Goal: Task Accomplishment & Management: Manage account settings

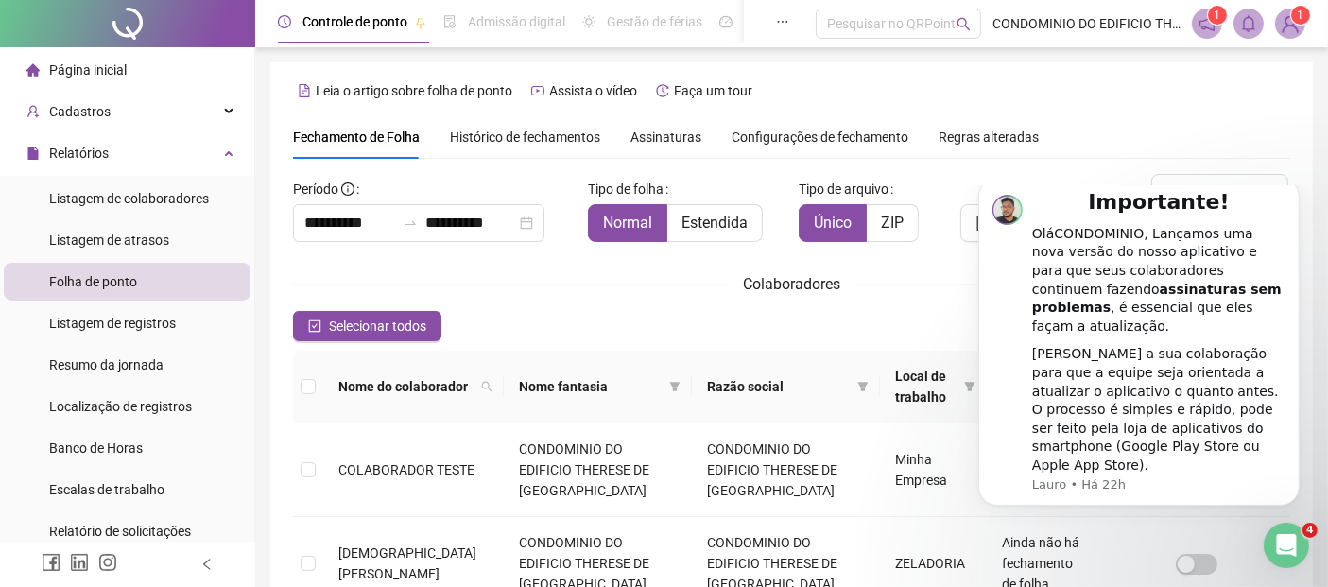
click at [1283, 29] on img at bounding box center [1290, 23] width 28 height 28
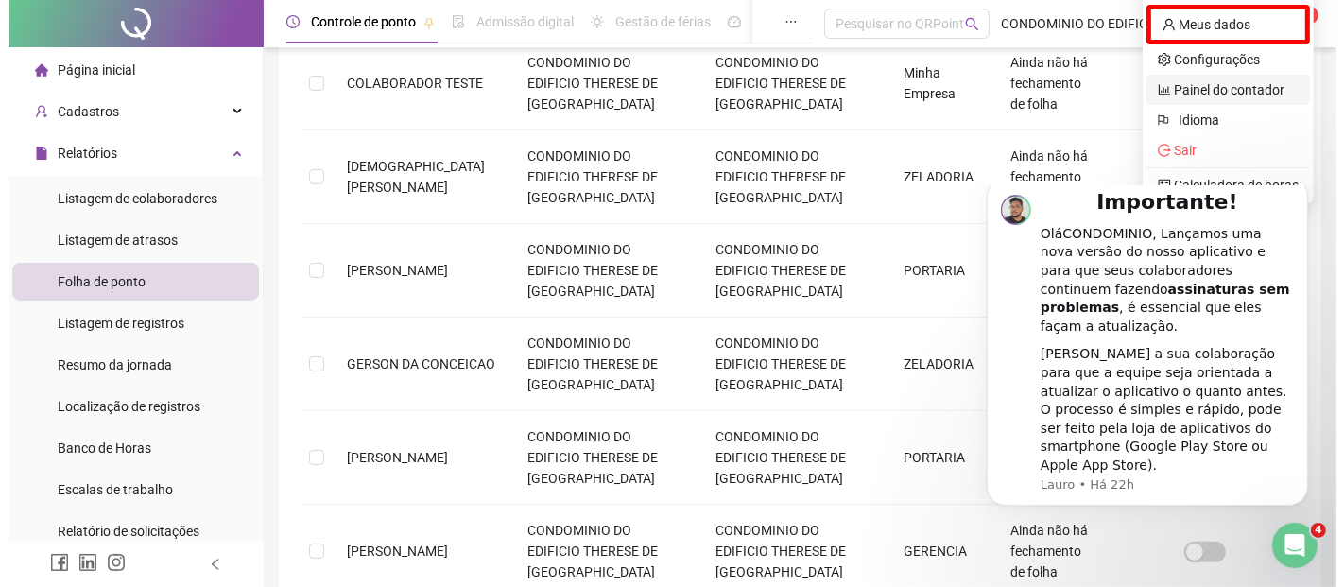
scroll to position [420, 0]
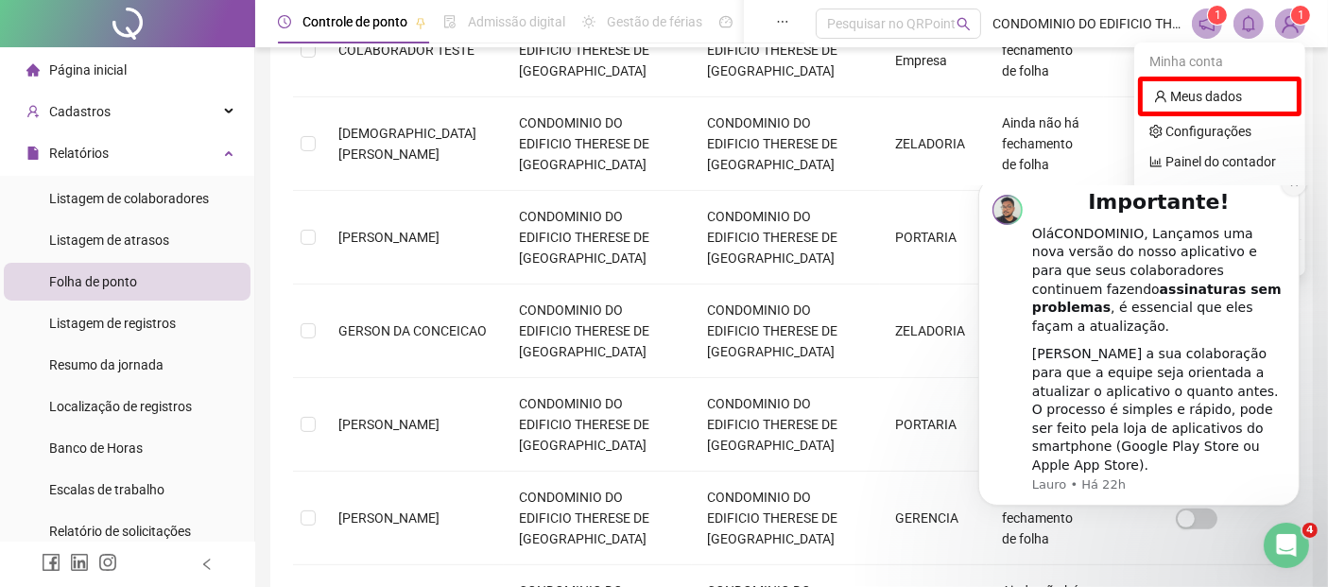
drag, startPoint x: 1293, startPoint y: 219, endPoint x: 2252, endPoint y: 409, distance: 978.0
click at [1293, 187] on icon "Dismiss notification" at bounding box center [1293, 182] width 10 height 10
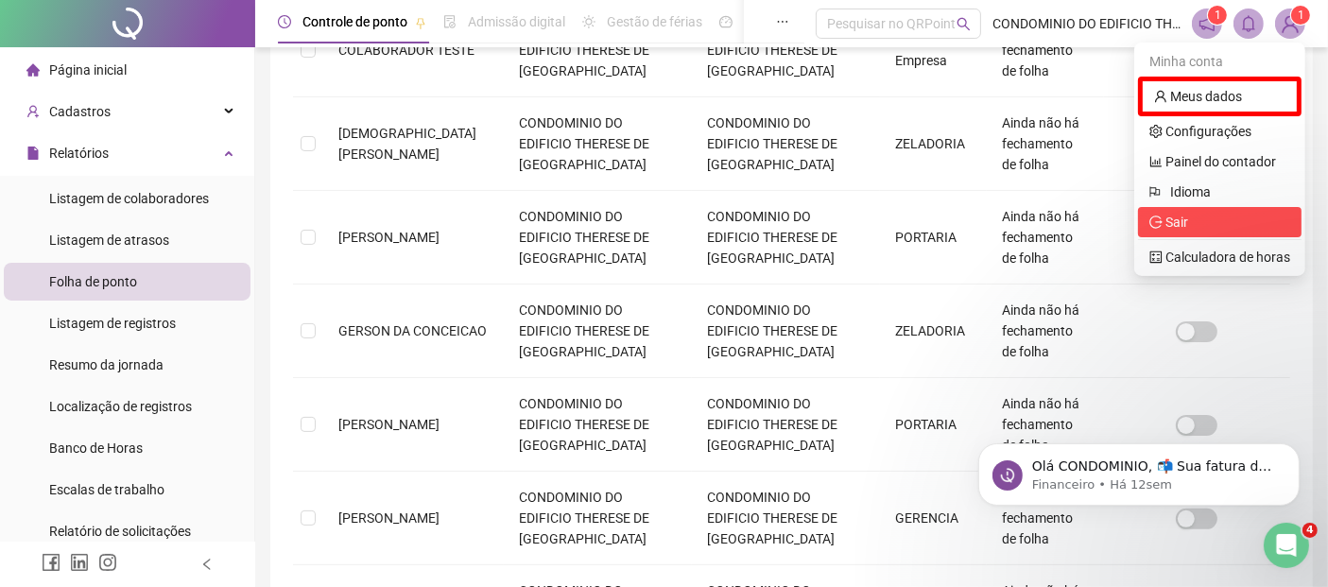
click at [1173, 218] on span "Sair" at bounding box center [1176, 222] width 23 height 15
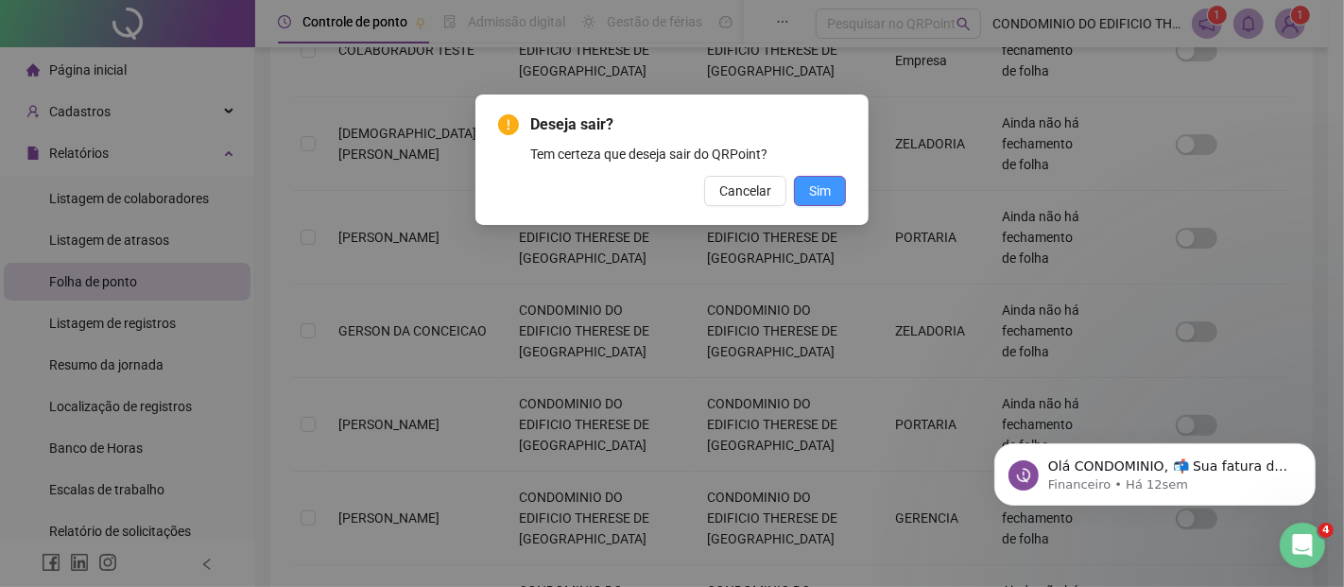
click at [823, 198] on span "Sim" at bounding box center [820, 191] width 22 height 21
